Goal: Check status: Check status

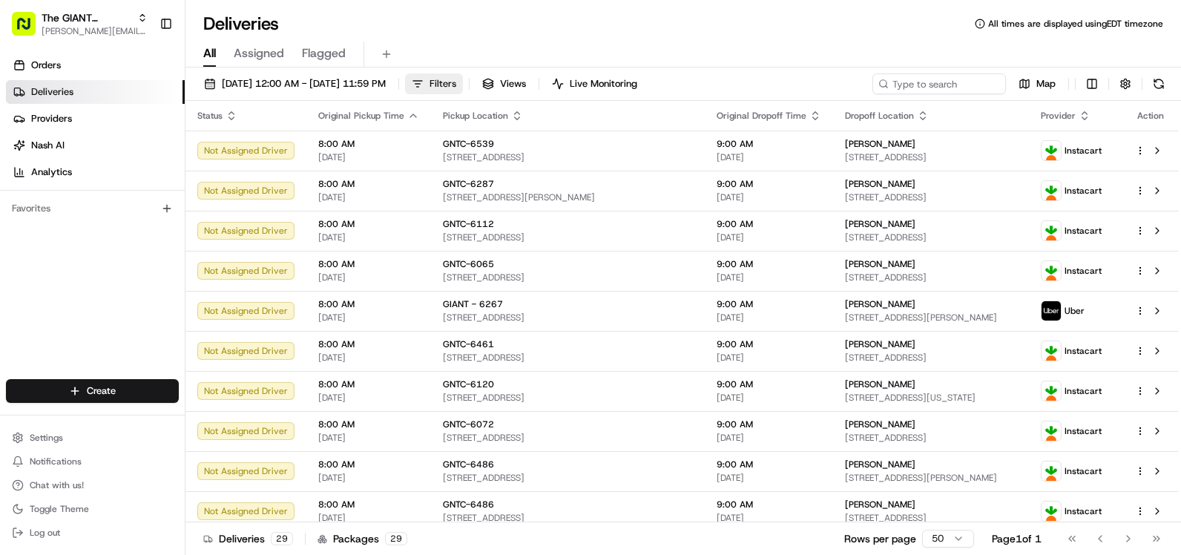
click at [456, 82] on span "Filters" at bounding box center [442, 83] width 27 height 13
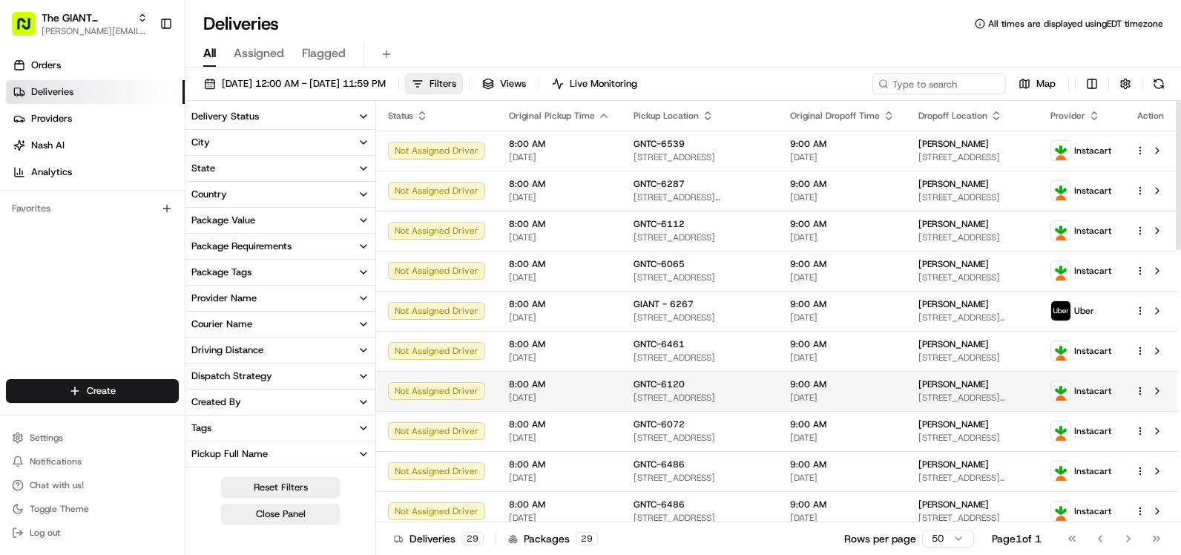
drag, startPoint x: 371, startPoint y: 320, endPoint x: 380, endPoint y: 374, distance: 55.6
click at [380, 374] on div "Delivery Status City State Country Package Value Package Requirements Package T…" at bounding box center [682, 329] width 995 height 457
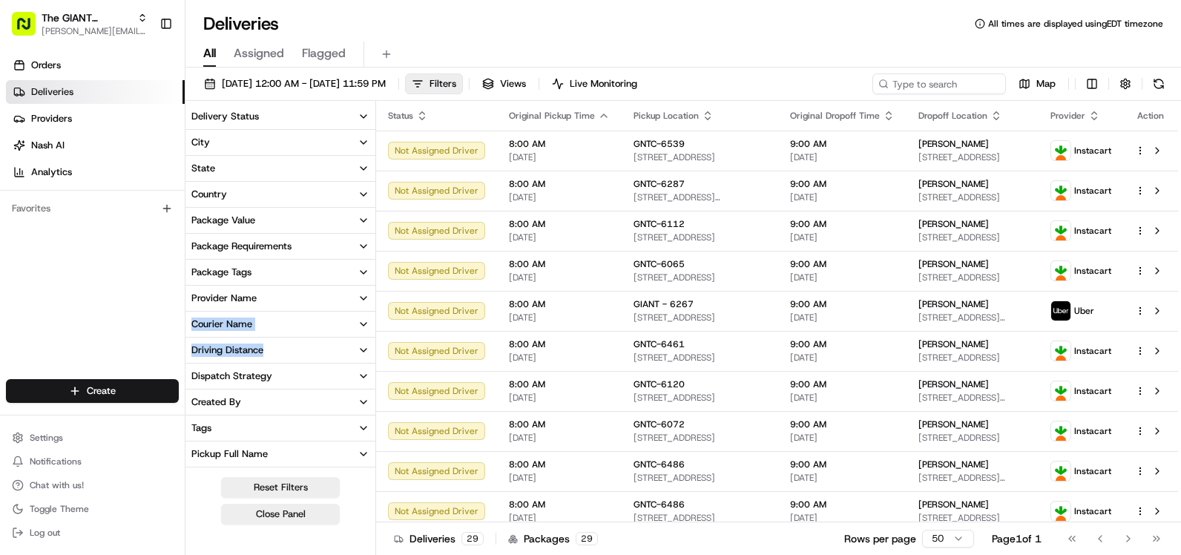
drag, startPoint x: 371, startPoint y: 311, endPoint x: 371, endPoint y: 340, distance: 29.7
click at [371, 340] on div "Delivery Status City State Country Package Value Package Requirements Package T…" at bounding box center [280, 440] width 190 height 673
drag, startPoint x: 371, startPoint y: 340, endPoint x: 371, endPoint y: 311, distance: 29.7
click at [371, 338] on div "Delivery Status City State Country Package Value Package Requirements Package T…" at bounding box center [280, 440] width 190 height 673
drag, startPoint x: 371, startPoint y: 303, endPoint x: 374, endPoint y: 286, distance: 16.7
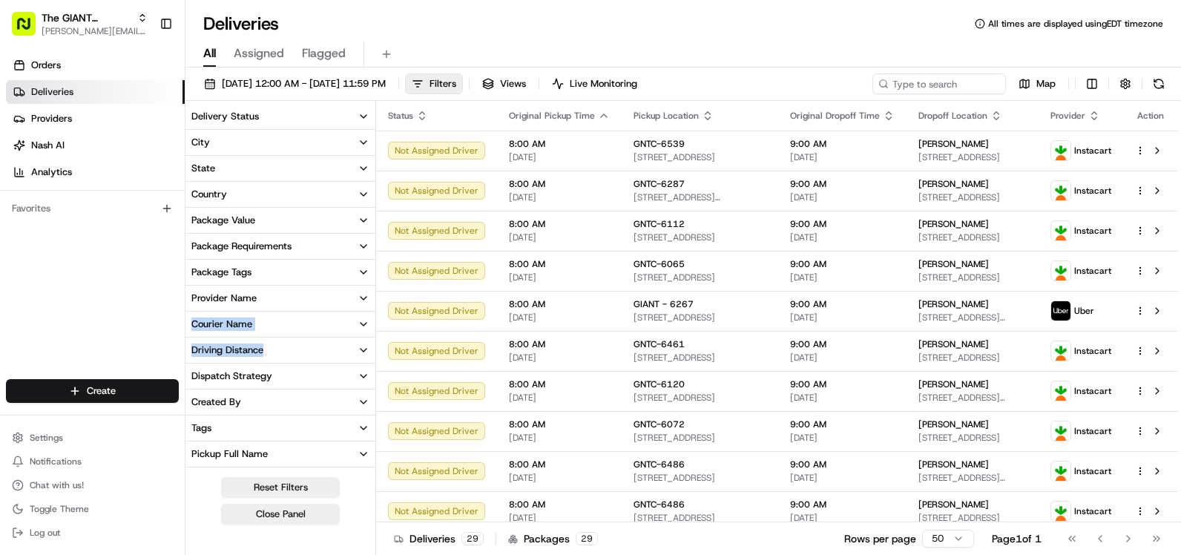
click at [374, 349] on div "Delivery Status City State Country Package Value Package Requirements Package T…" at bounding box center [280, 440] width 190 height 673
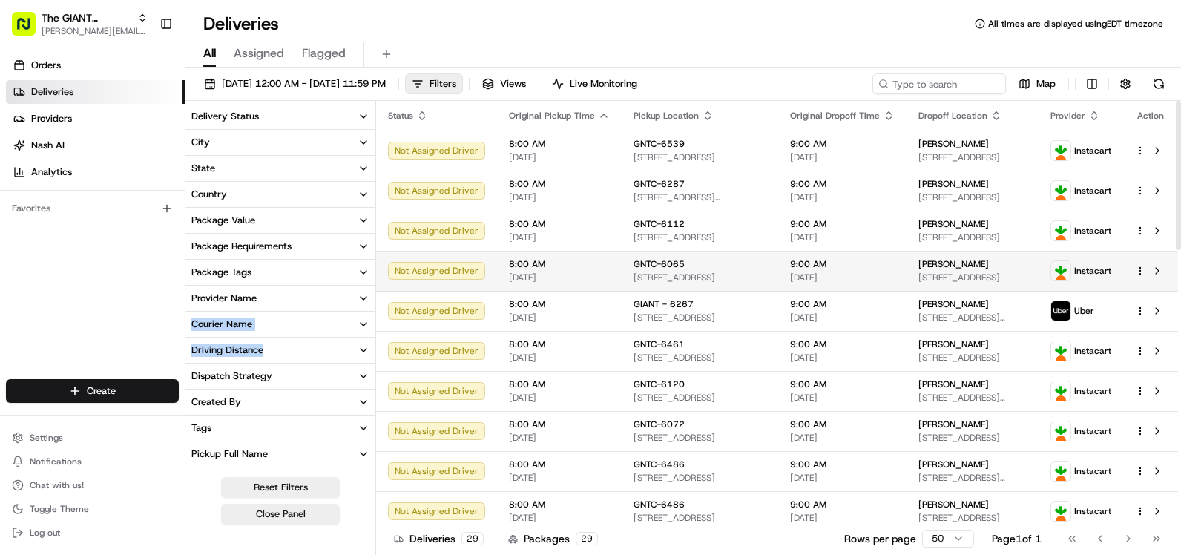
drag, startPoint x: 374, startPoint y: 215, endPoint x: 378, endPoint y: 268, distance: 52.8
click at [378, 268] on div "Delivery Status City State Country Package Value Package Requirements Package T…" at bounding box center [682, 329] width 995 height 457
drag, startPoint x: 305, startPoint y: 253, endPoint x: 306, endPoint y: 240, distance: 13.4
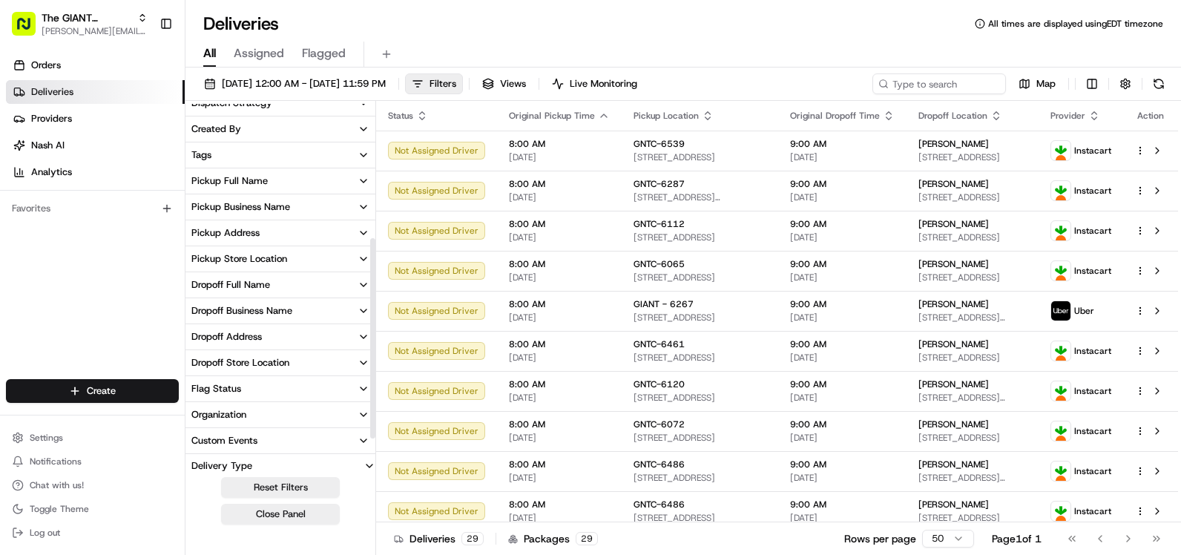
scroll to position [306, 0]
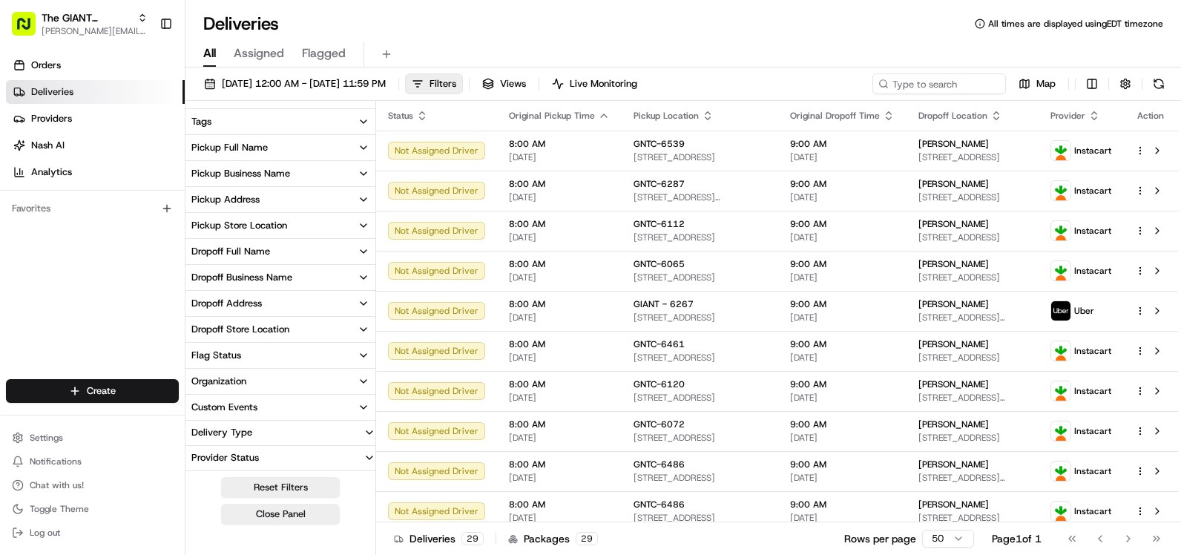
click at [288, 176] on div "Pickup Business Name" at bounding box center [240, 173] width 99 height 13
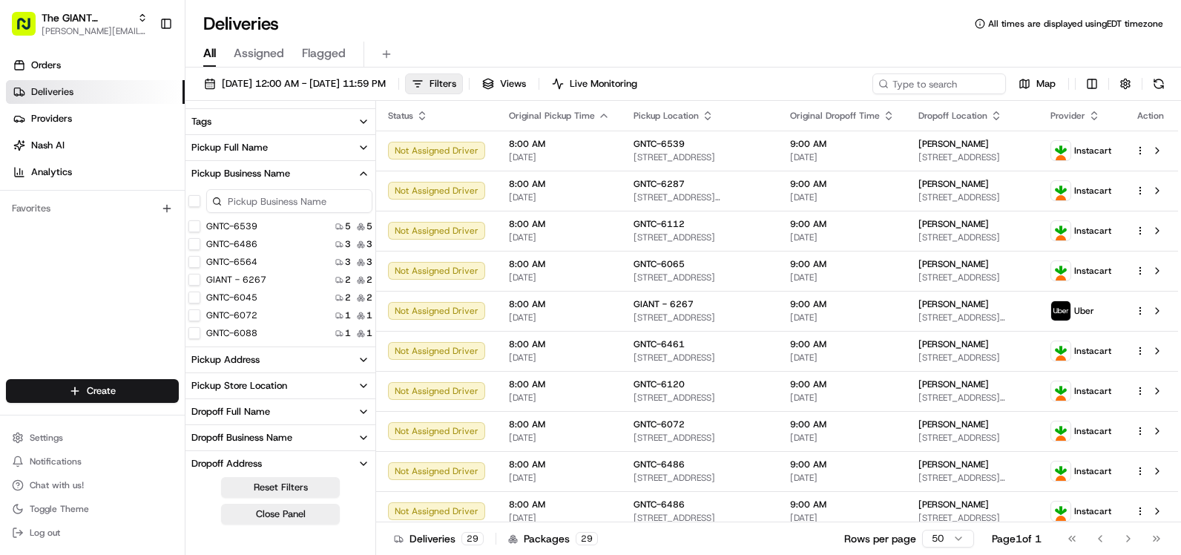
click at [292, 199] on input at bounding box center [289, 201] width 166 height 24
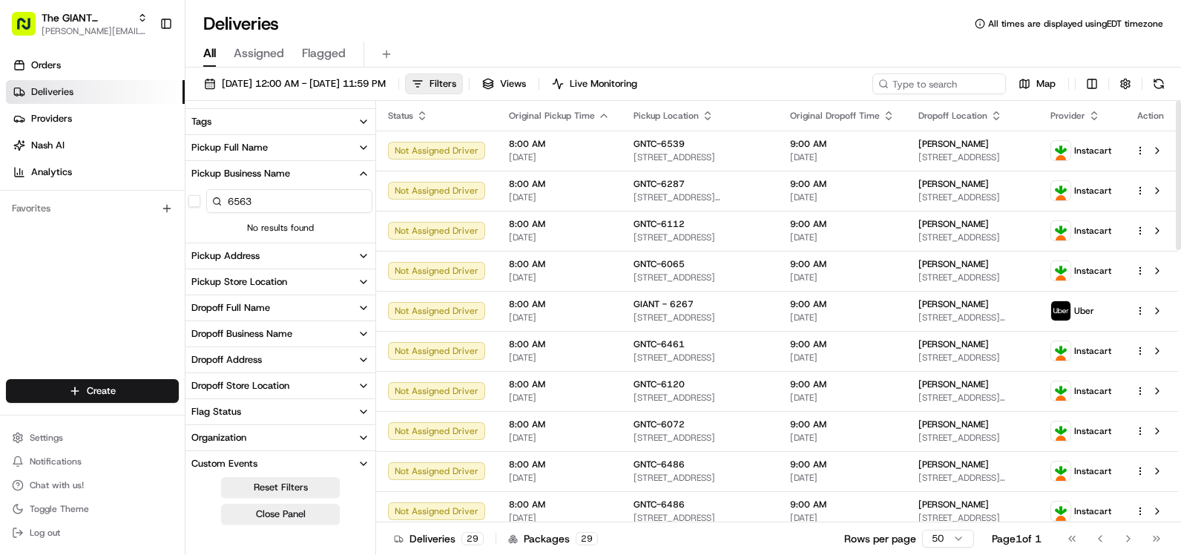
type input "6563"
